Goal: Transaction & Acquisition: Purchase product/service

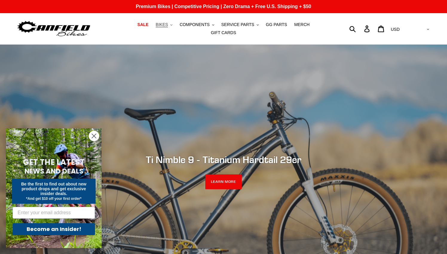
click at [156, 27] on span "BIKES" at bounding box center [162, 24] width 12 height 5
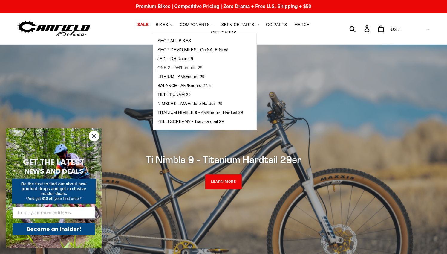
click at [176, 70] on span "ONE.2 - DH/Freeride 29" at bounding box center [180, 67] width 45 height 5
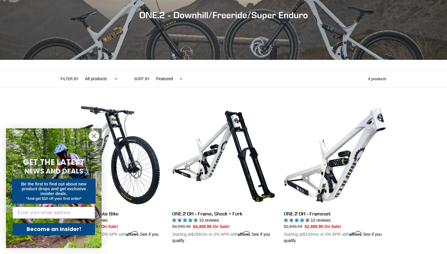
scroll to position [87, 0]
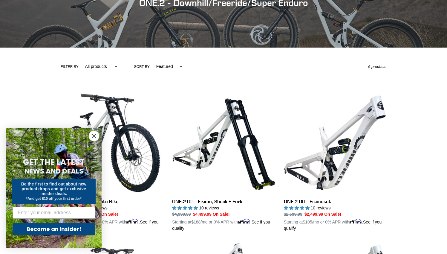
click at [95, 136] on circle "Close dialog" at bounding box center [94, 136] width 10 height 10
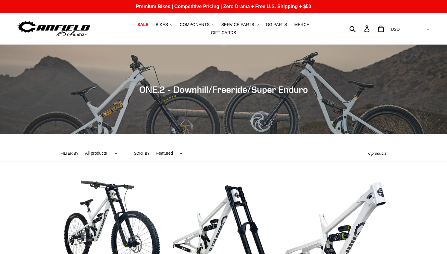
scroll to position [0, 0]
click at [156, 27] on span "BIKES" at bounding box center [162, 24] width 12 height 5
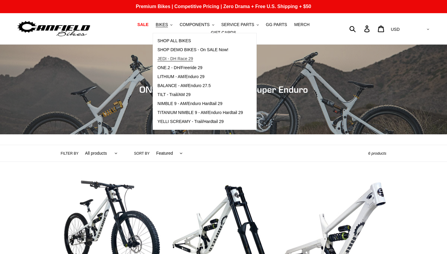
click at [161, 57] on link "JEDI - DH Race 29" at bounding box center [200, 58] width 94 height 9
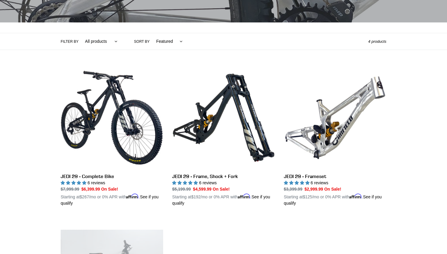
scroll to position [112, 0]
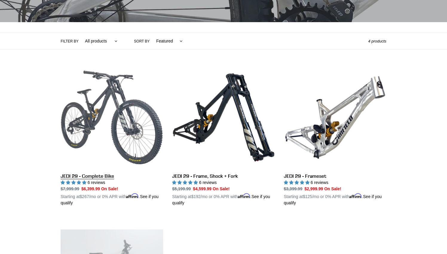
click at [118, 109] on link "JEDI 29 - Complete Bike" at bounding box center [112, 136] width 103 height 140
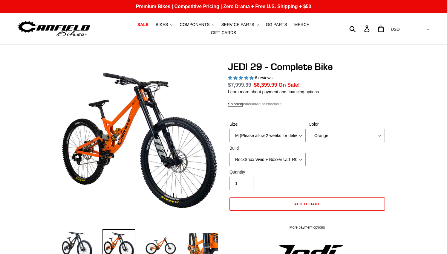
select select "highest-rating"
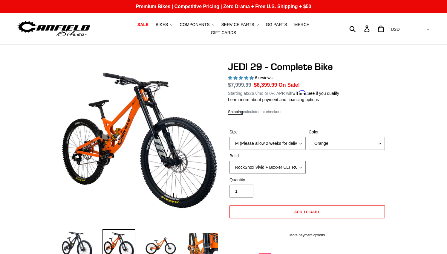
select select "Fox DHX2 + Fox 40 Float Grip 2 203 + SRAM XO"
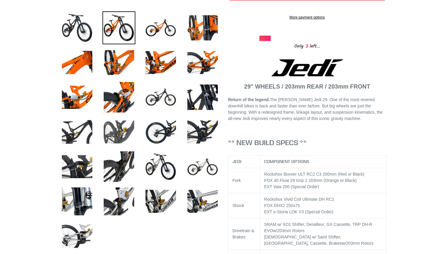
scroll to position [186, 0]
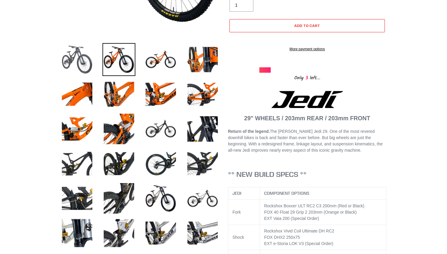
click at [79, 48] on img at bounding box center [77, 59] width 33 height 33
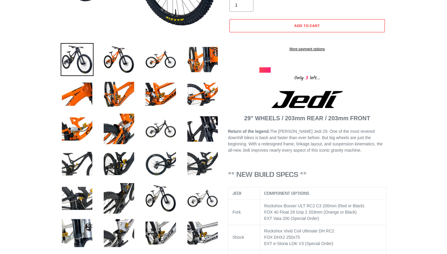
click at [79, 48] on img at bounding box center [77, 59] width 33 height 33
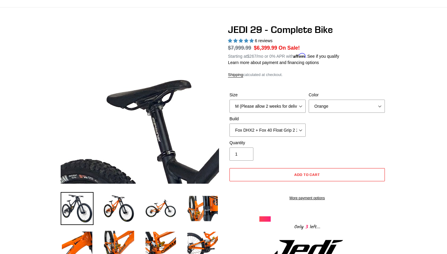
scroll to position [38, 0]
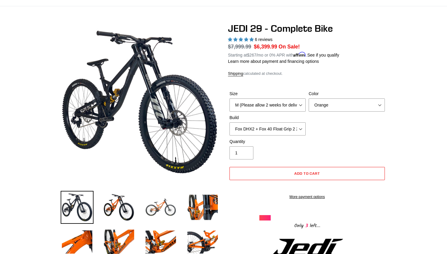
click at [163, 212] on img at bounding box center [160, 207] width 33 height 33
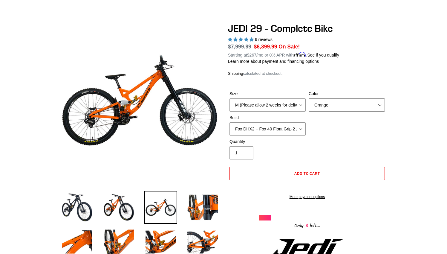
click at [357, 98] on select "Orange Stealth Black Raw" at bounding box center [347, 104] width 76 height 13
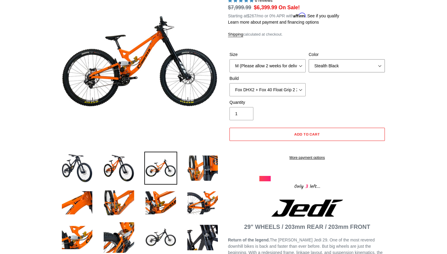
scroll to position [103, 0]
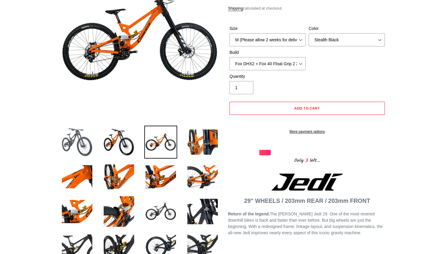
click at [62, 126] on img at bounding box center [77, 142] width 33 height 33
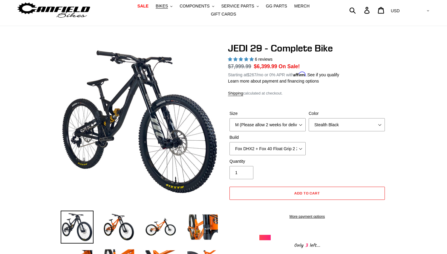
scroll to position [11, 0]
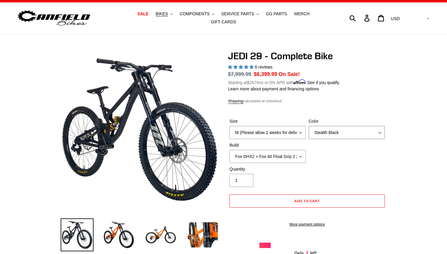
click at [363, 126] on select "Orange Stealth Black Raw" at bounding box center [347, 132] width 76 height 13
select select "Raw"
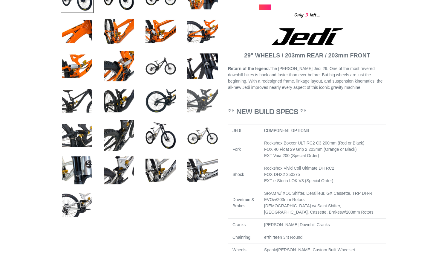
scroll to position [254, 0]
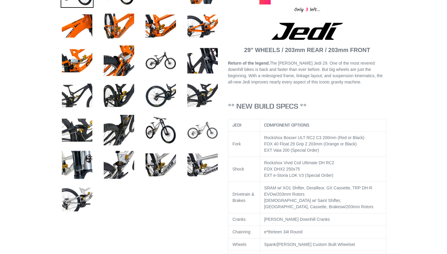
click at [187, 131] on img at bounding box center [202, 130] width 33 height 33
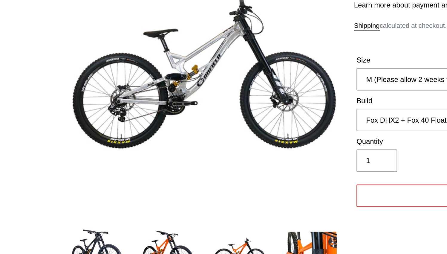
scroll to position [52, 0]
